Goal: Transaction & Acquisition: Subscribe to service/newsletter

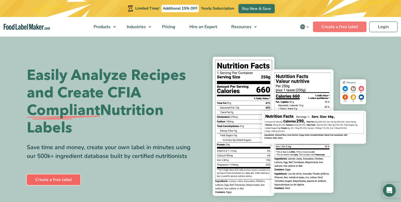
click at [54, 183] on link "Create a free label" at bounding box center [54, 179] width 54 height 11
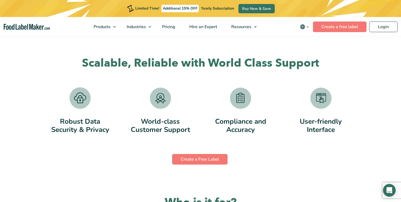
scroll to position [1026, 0]
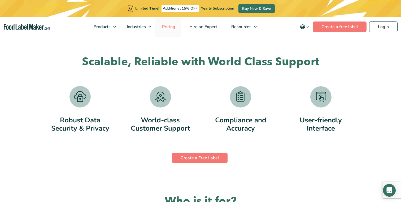
click at [171, 23] on link "Pricing" at bounding box center [168, 27] width 26 height 20
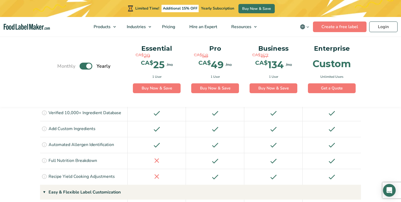
scroll to position [497, 0]
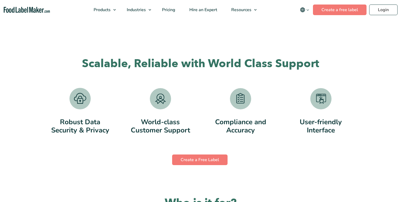
scroll to position [1024, 0]
